Goal: Navigation & Orientation: Understand site structure

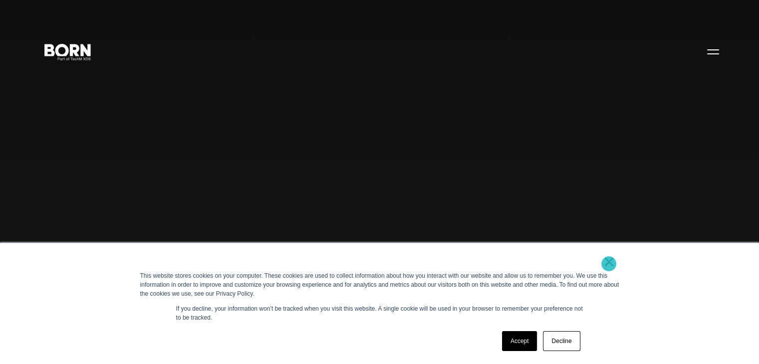
click at [608, 264] on link "×" at bounding box center [609, 261] width 12 height 9
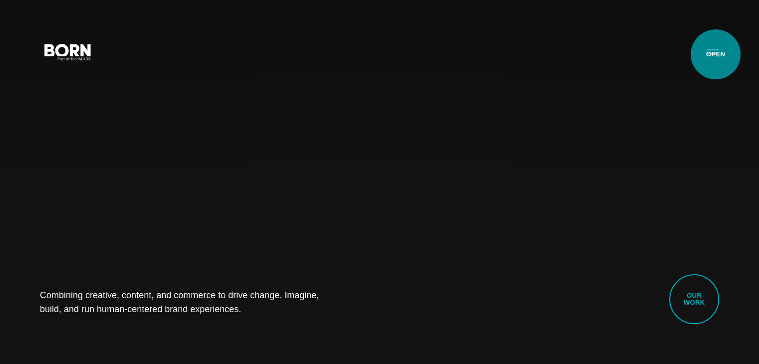
click at [715, 54] on button "Primary Menu" at bounding box center [713, 51] width 24 height 21
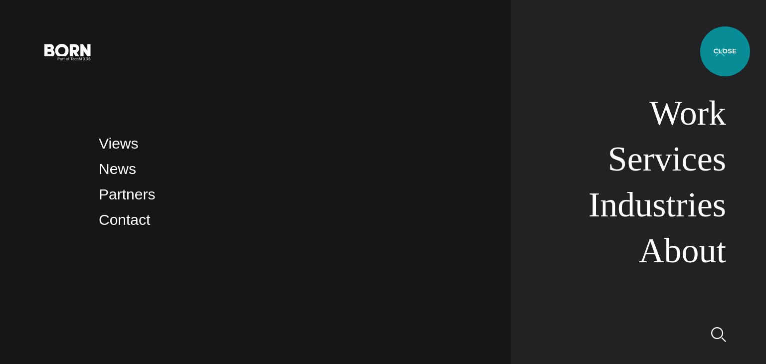
click at [725, 51] on button "Primary Menu" at bounding box center [720, 51] width 24 height 21
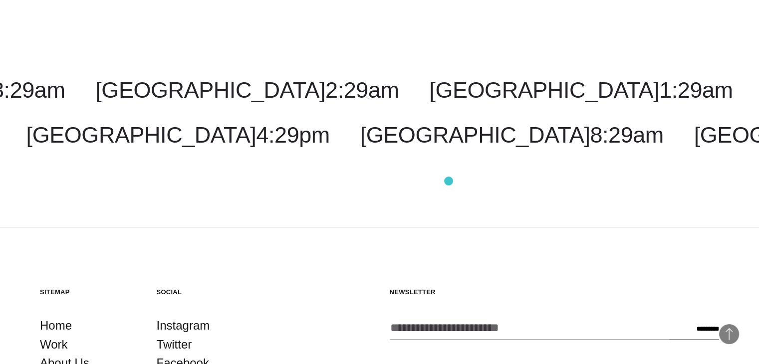
scroll to position [2701, 0]
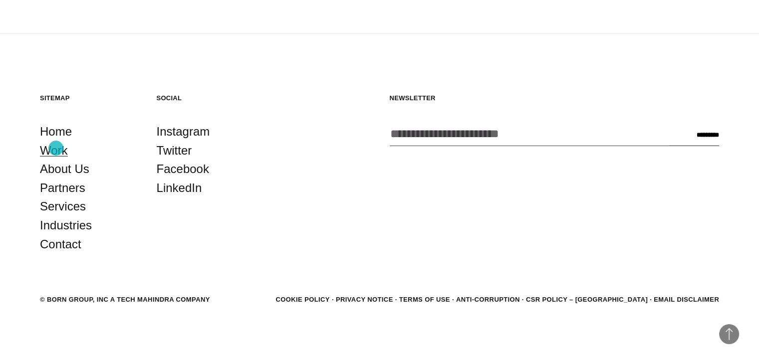
click at [56, 148] on link "Work" at bounding box center [54, 150] width 28 height 19
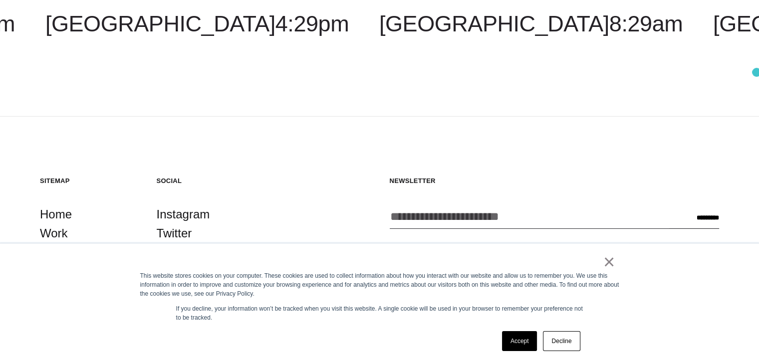
scroll to position [3156, 0]
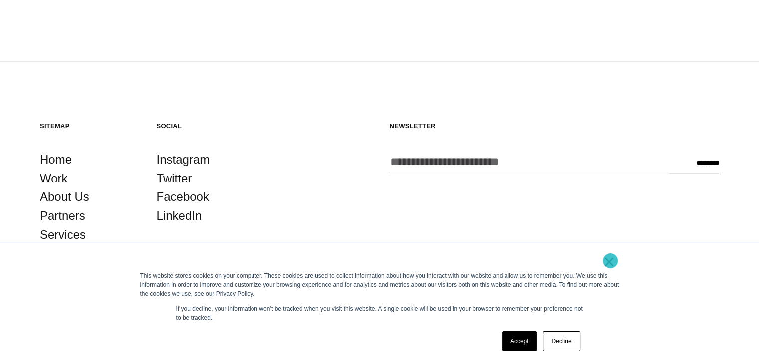
click at [610, 261] on link "×" at bounding box center [609, 261] width 12 height 9
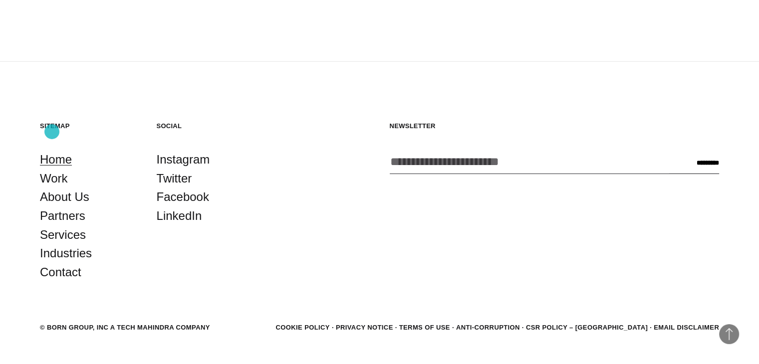
click at [52, 150] on link "Home" at bounding box center [56, 159] width 32 height 19
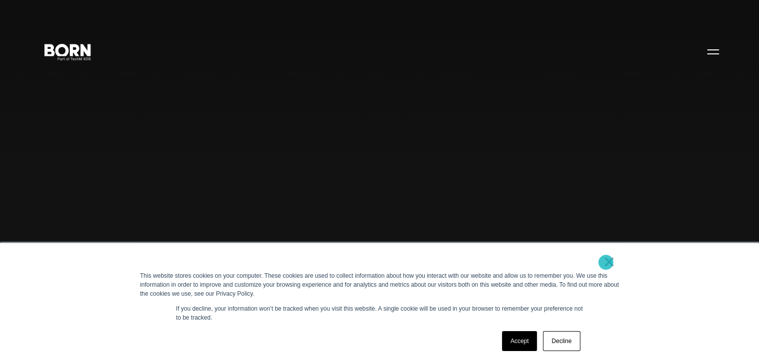
click at [605, 262] on link "×" at bounding box center [609, 261] width 12 height 9
